Goal: Transaction & Acquisition: Book appointment/travel/reservation

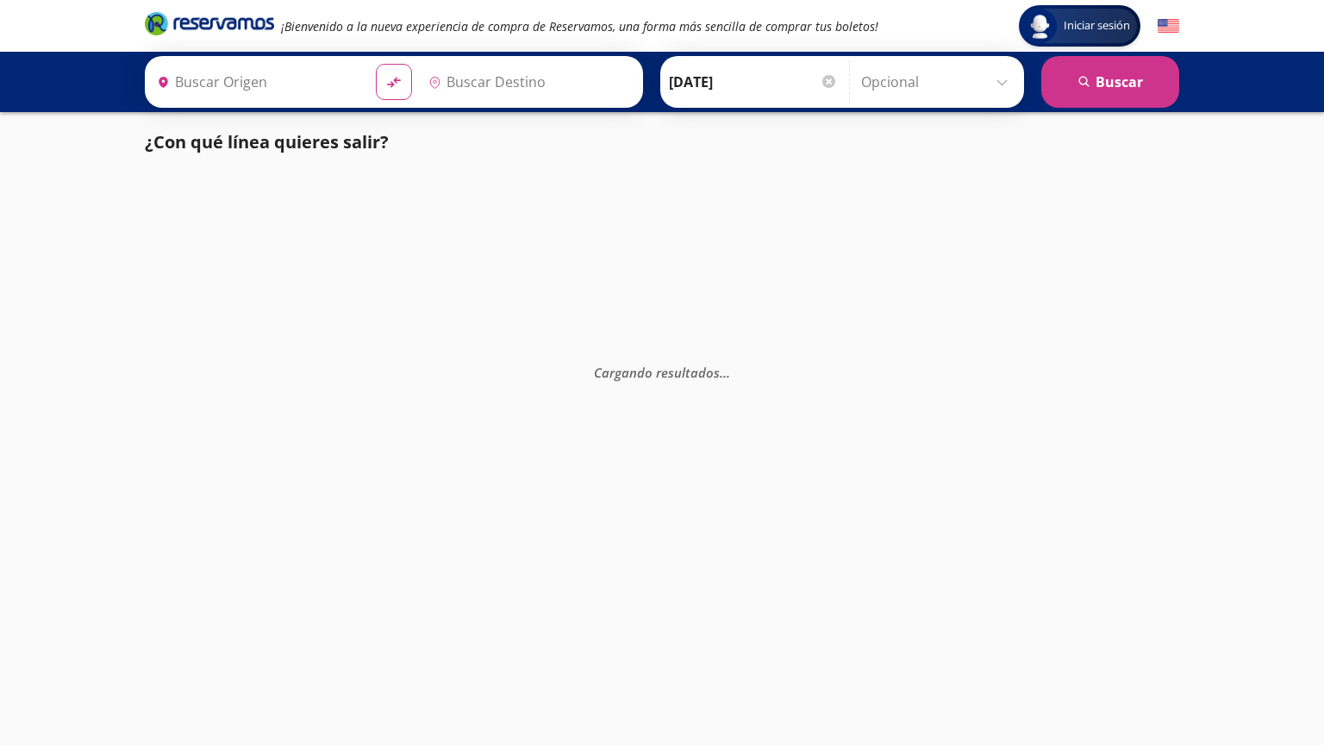
type input "[GEOGRAPHIC_DATA], [GEOGRAPHIC_DATA]"
type input "[GEOGRAPHIC_DATA][PERSON_NAME], [GEOGRAPHIC_DATA][PERSON_NAME]"
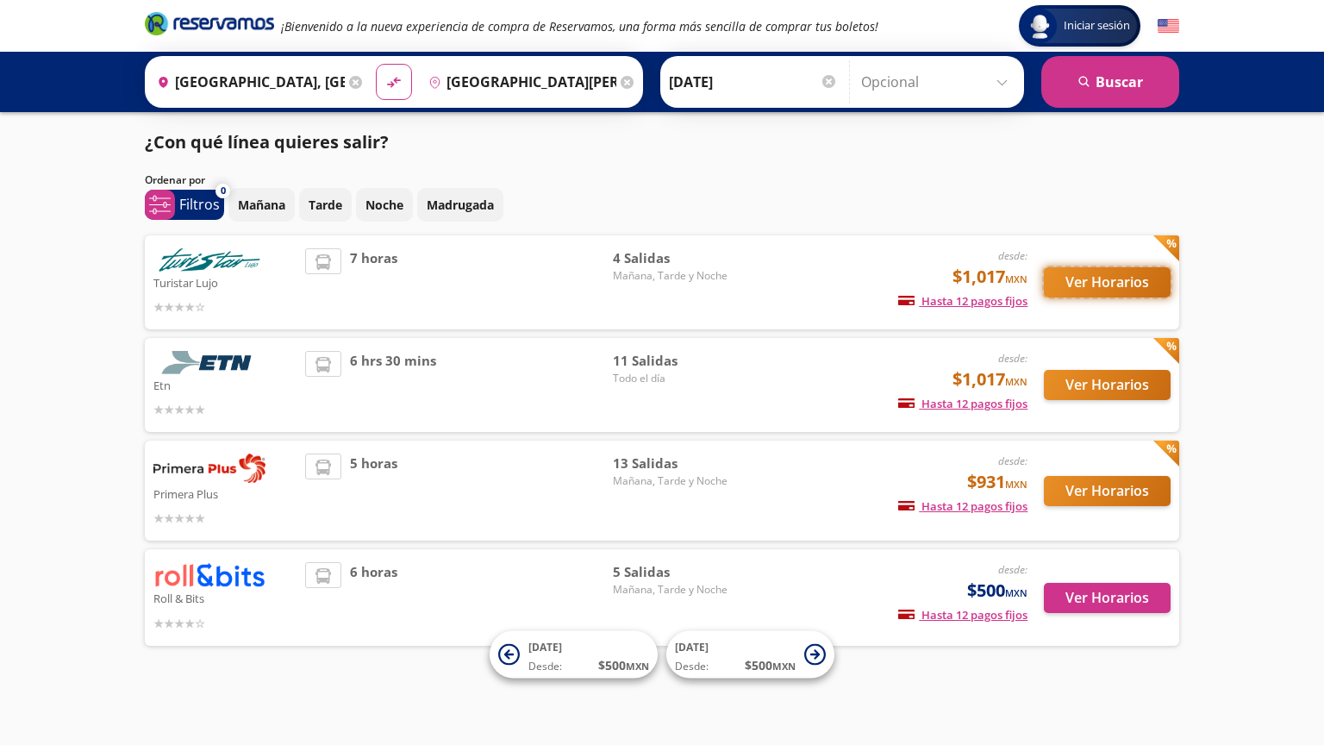
click at [1107, 279] on button "Ver Horarios" at bounding box center [1107, 282] width 127 height 30
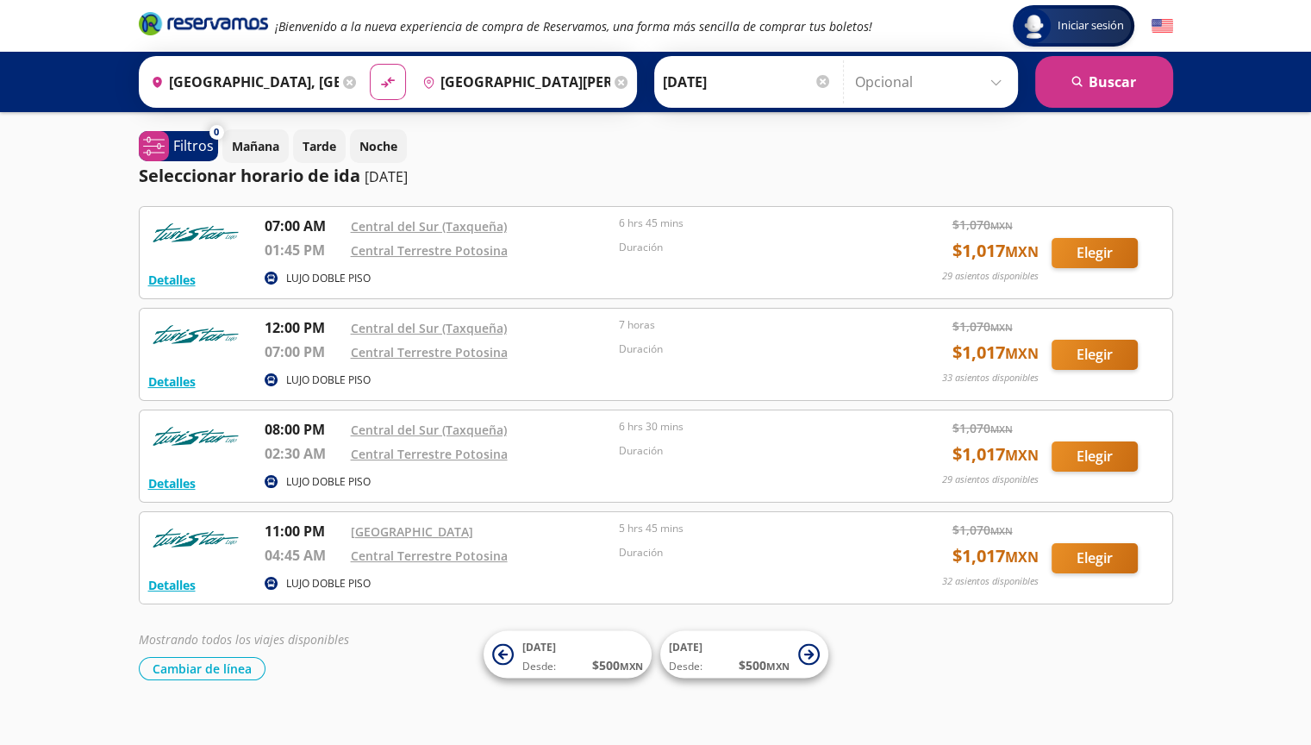
click at [316, 274] on p "LUJO DOBLE PISO" at bounding box center [328, 279] width 84 height 16
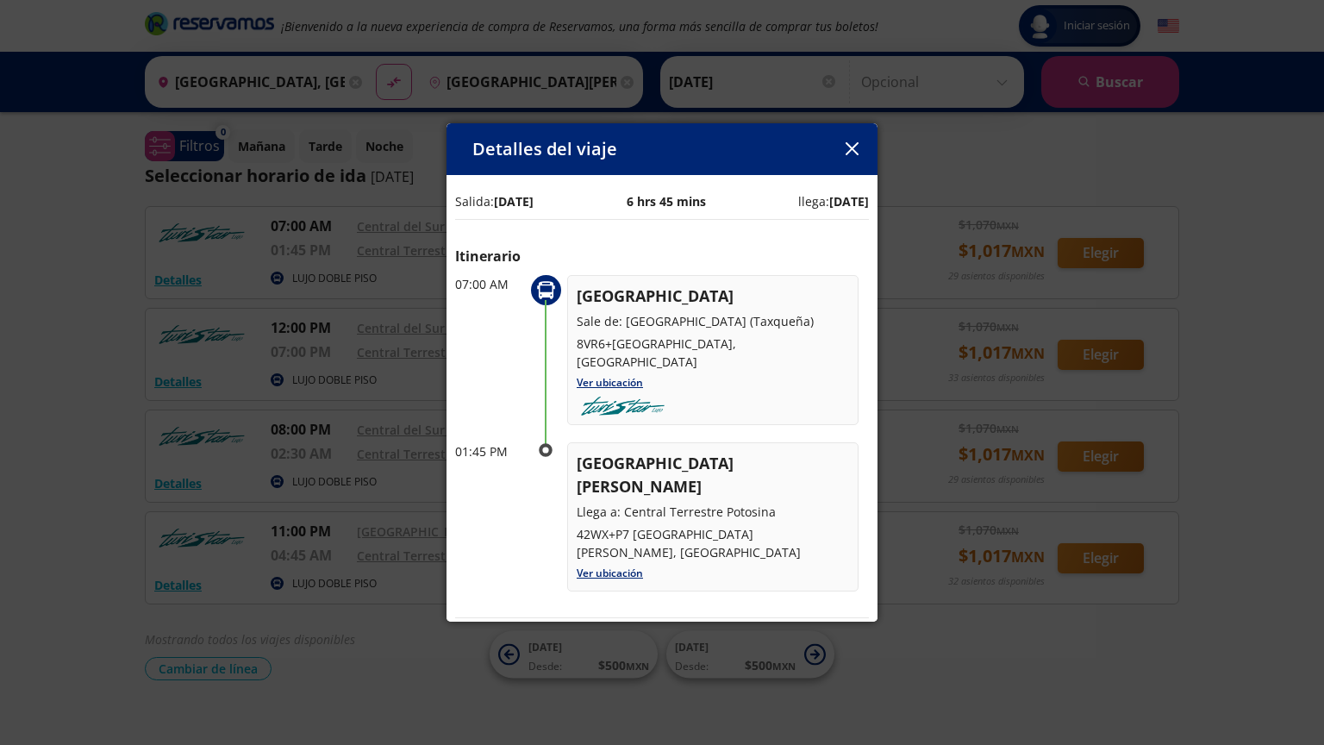
scroll to position [86, 0]
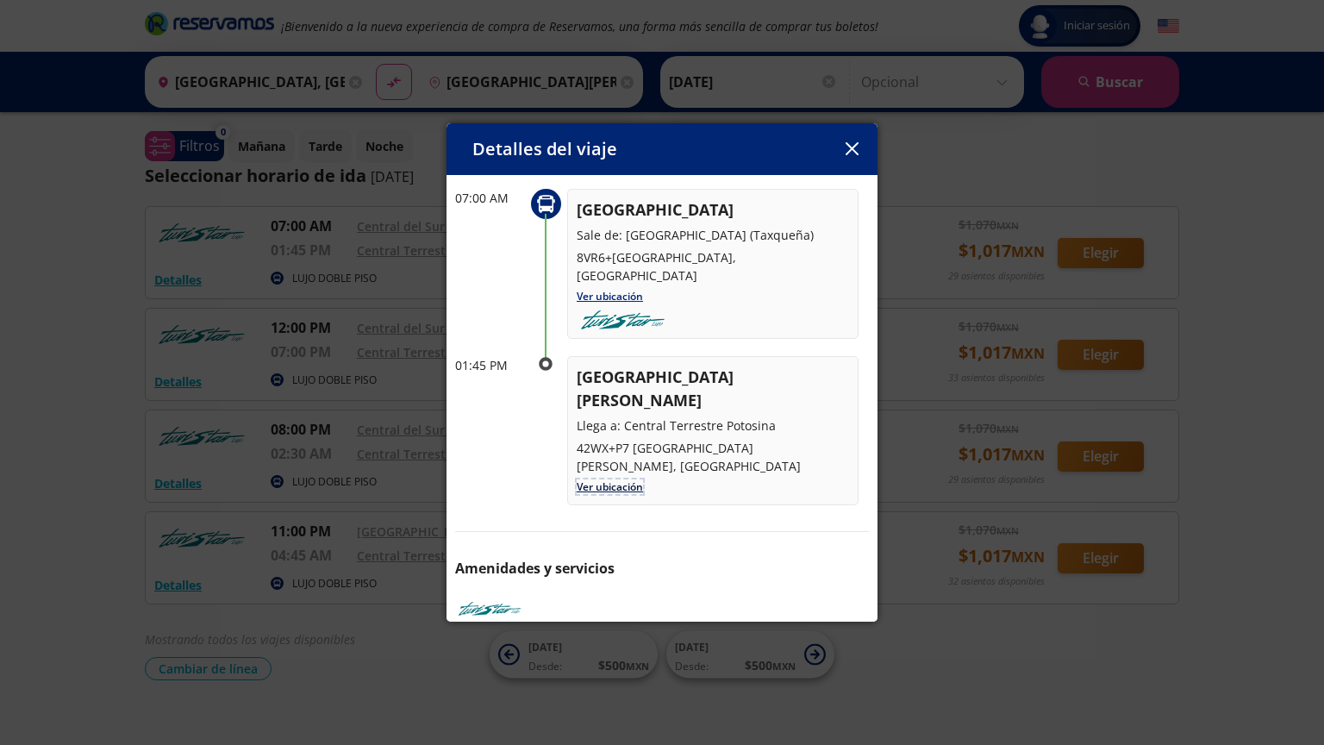
click at [616, 479] on link "Ver ubicación" at bounding box center [610, 486] width 66 height 15
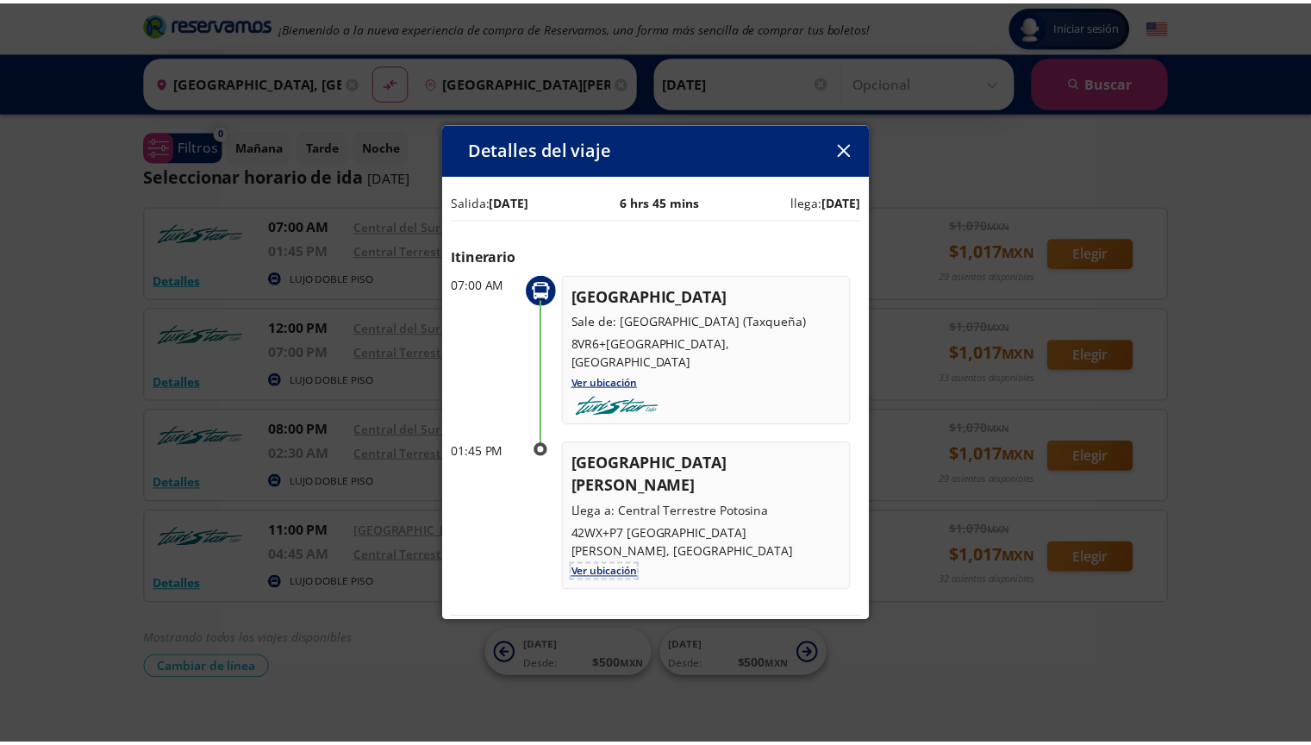
scroll to position [0, 0]
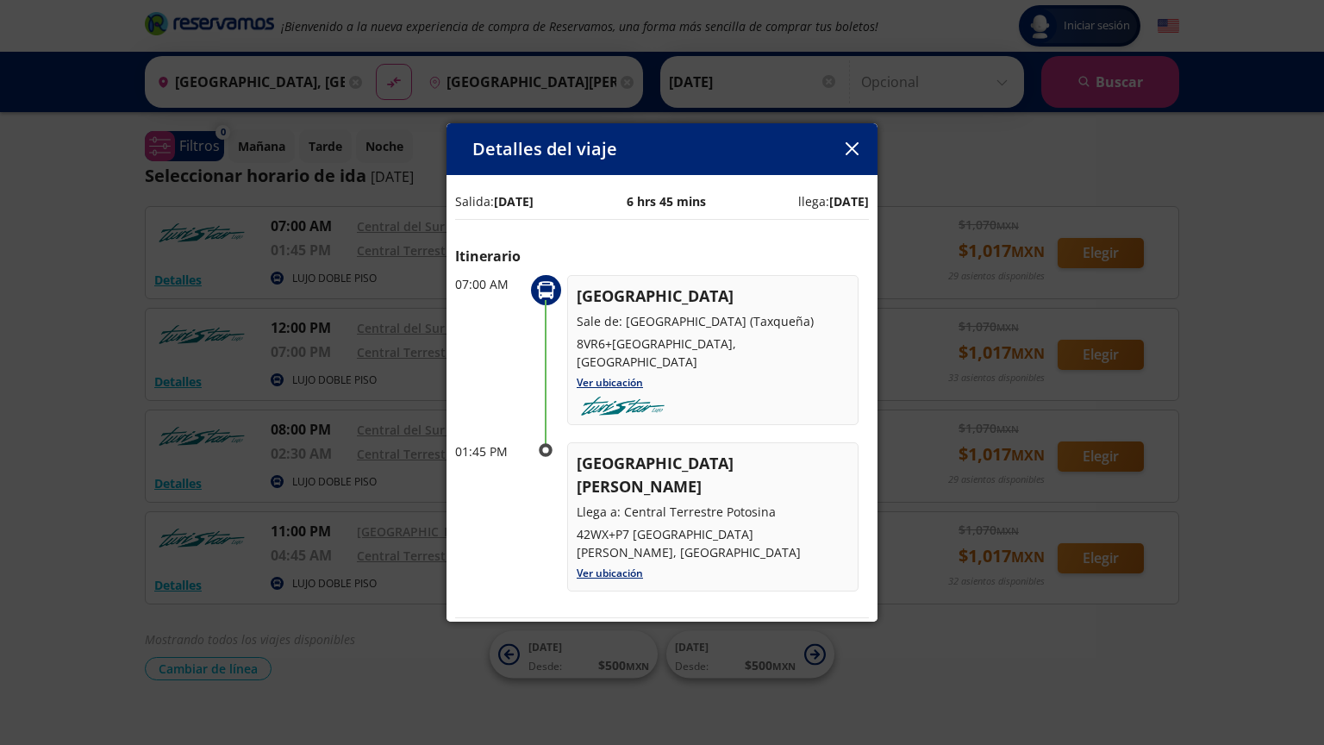
click at [852, 145] on icon "button" at bounding box center [852, 148] width 13 height 13
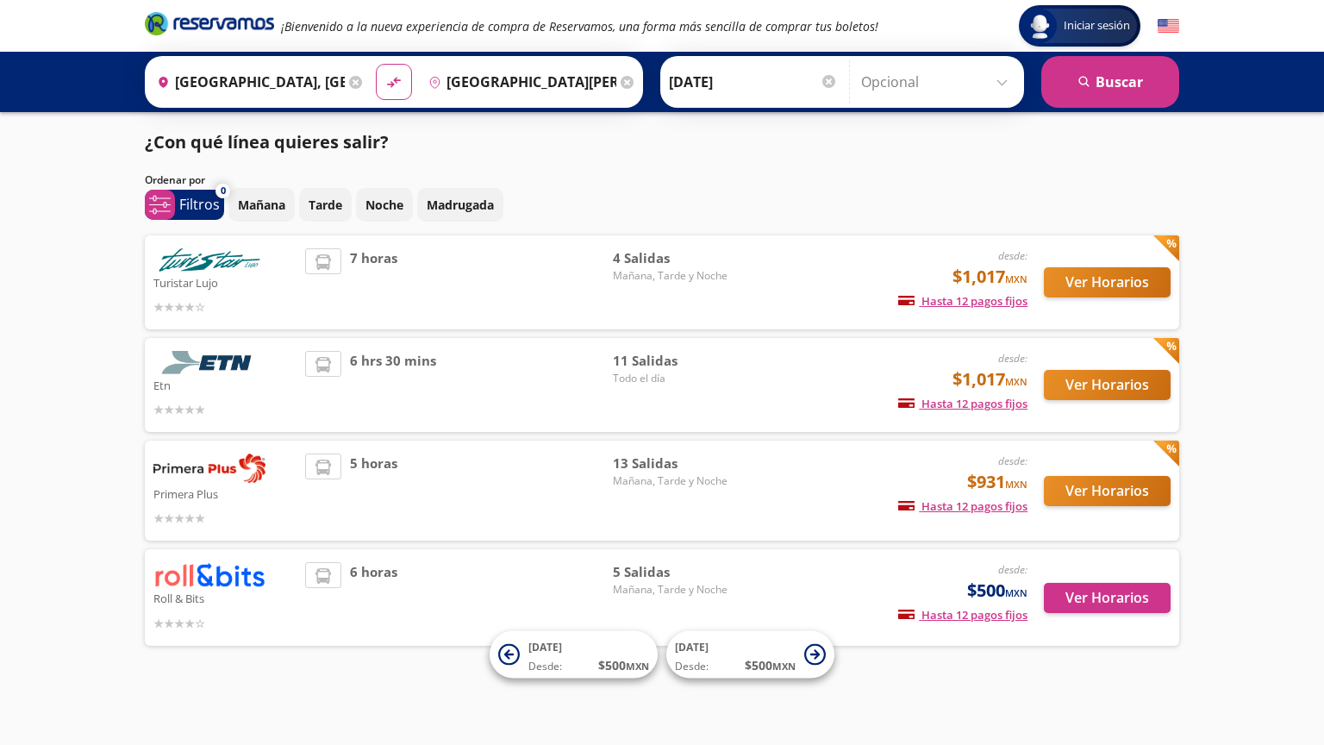
click at [516, 375] on div "6 hrs 30 mins" at bounding box center [459, 385] width 308 height 68
click at [1109, 372] on button "Ver Horarios" at bounding box center [1107, 385] width 127 height 30
click at [1114, 491] on button "Ver Horarios" at bounding box center [1107, 491] width 127 height 30
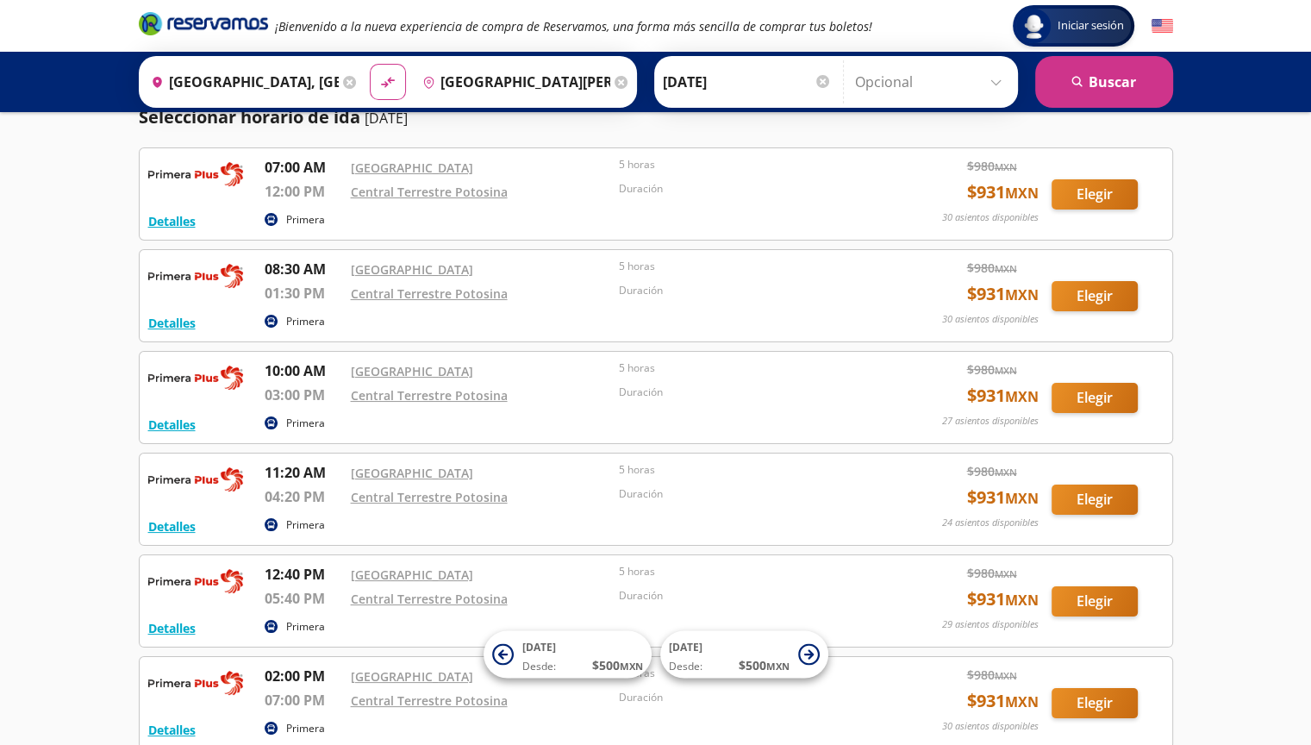
scroll to position [86, 0]
